Goal: Task Accomplishment & Management: Complete application form

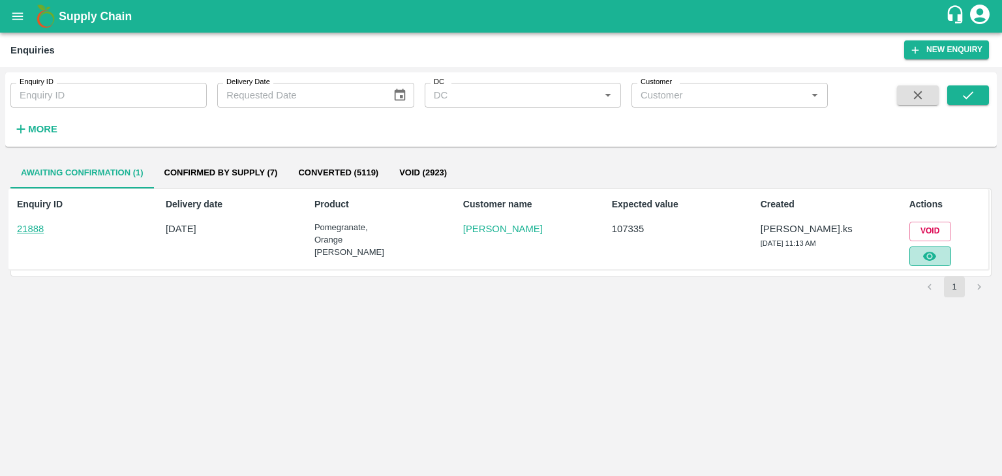
click at [931, 259] on icon "button" at bounding box center [929, 256] width 13 height 9
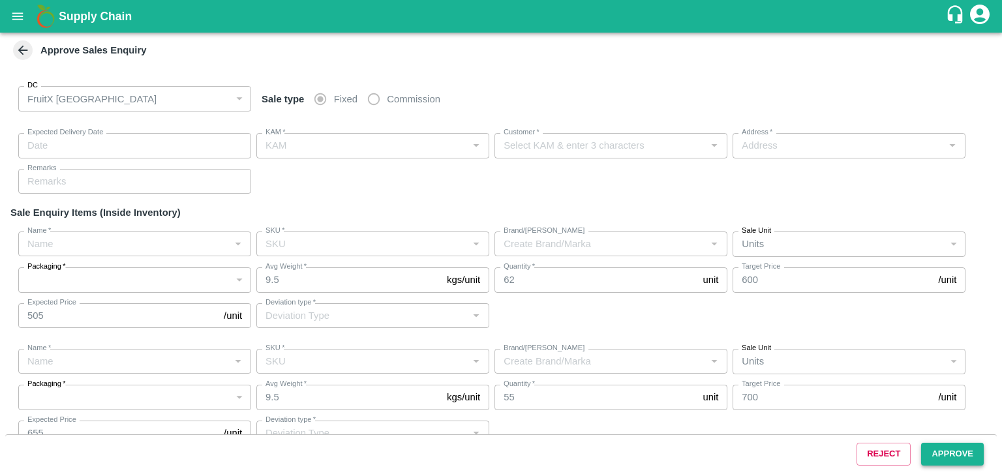
type input "[DATE] 11:20 AM"
type input "[PERSON_NAME].ks"
type input "[PERSON_NAME]"
type input "[STREET_ADDRESS][PERSON_NAME]"
type input "Pomegranate"
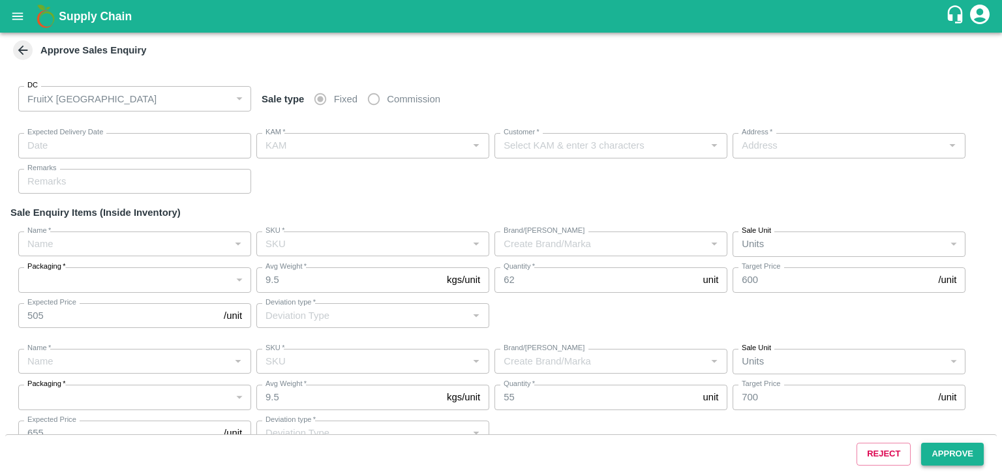
type input "MH-RYL-150-180"
type input "RBL"
type input "Others"
type input "Pomegranate"
type input "MH-RYL-180-220"
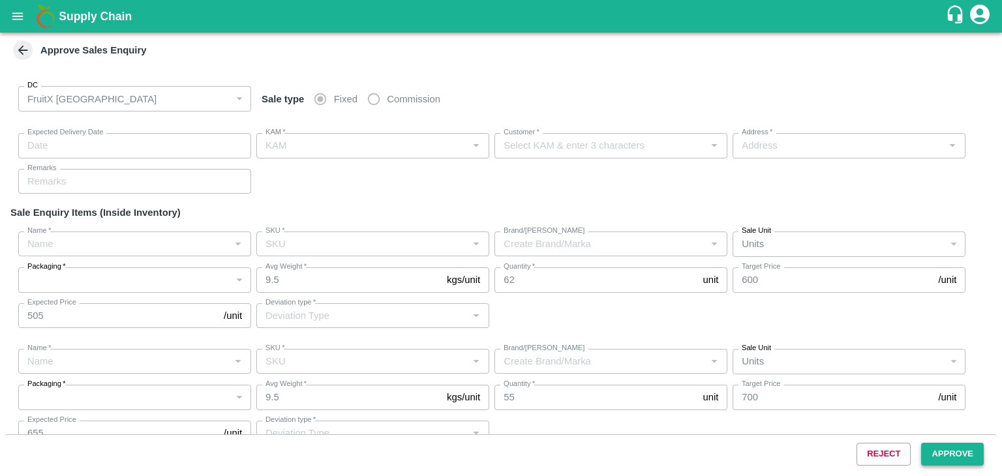
type input "US"
type input "Others"
type input "Orange [PERSON_NAME]"
type input "72CT"
type input "LP FTI"
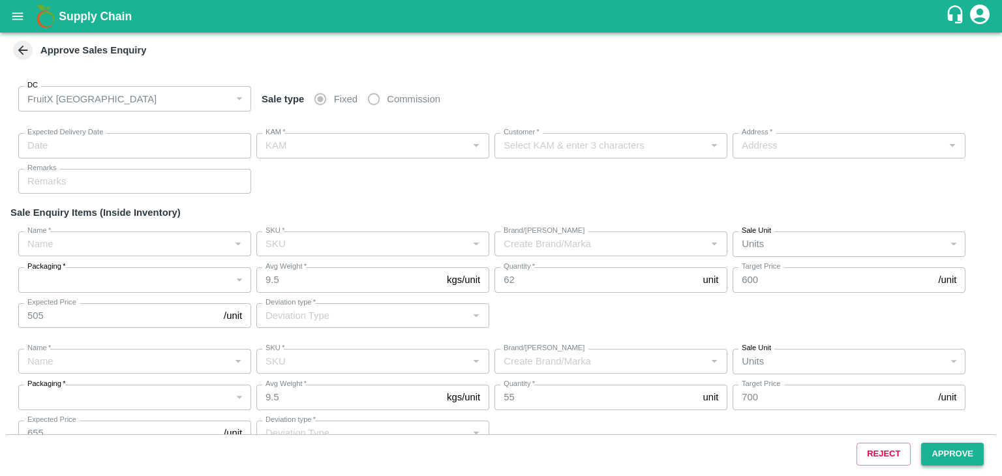
type input "Others"
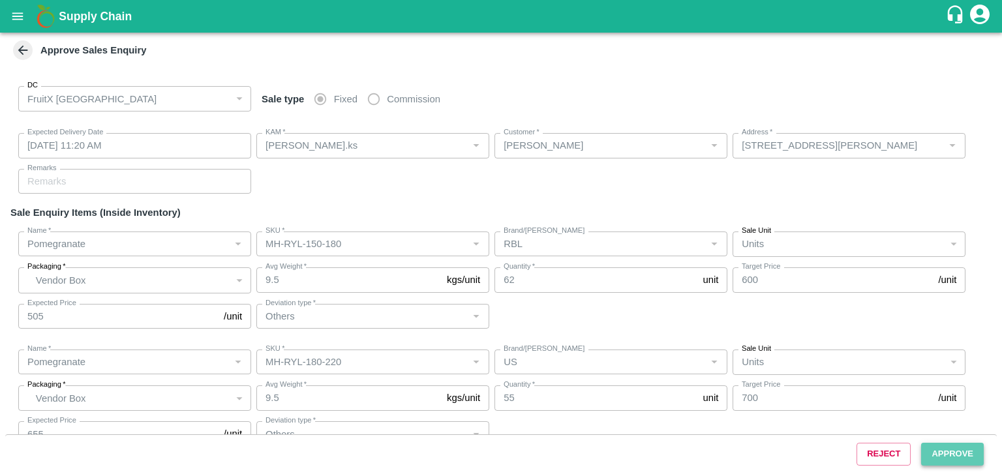
click at [954, 444] on button "Approve" at bounding box center [952, 454] width 63 height 23
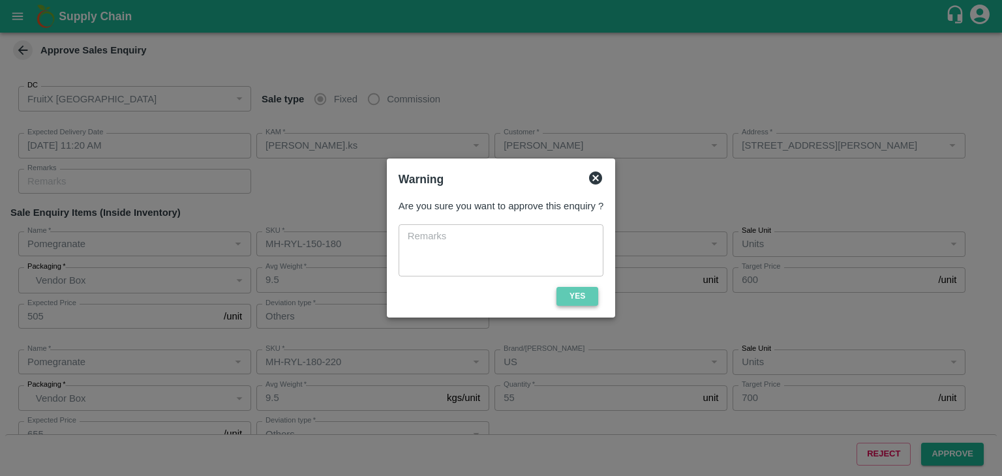
click at [566, 291] on button "Yes" at bounding box center [577, 296] width 42 height 19
